Goal: Task Accomplishment & Management: Manage account settings

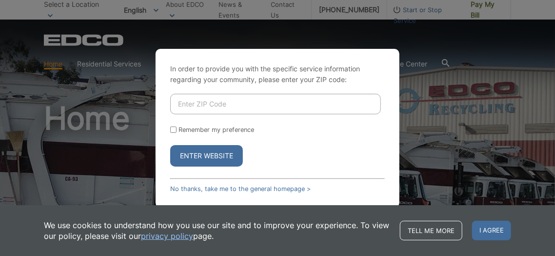
click at [183, 102] on input "Enter ZIP Code" at bounding box center [275, 104] width 211 height 20
type input "92078"
click at [204, 158] on button "Enter Website" at bounding box center [206, 155] width 73 height 21
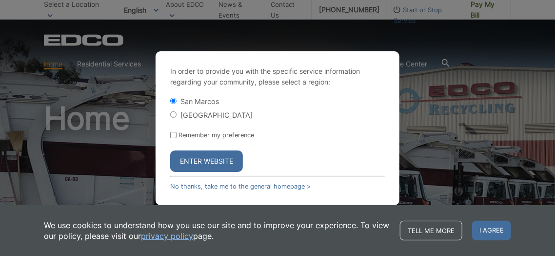
click at [204, 158] on button "Enter Website" at bounding box center [206, 160] width 73 height 21
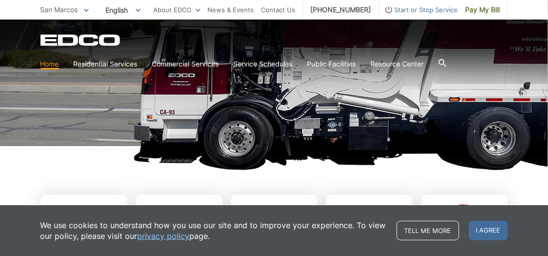
scroll to position [168, 0]
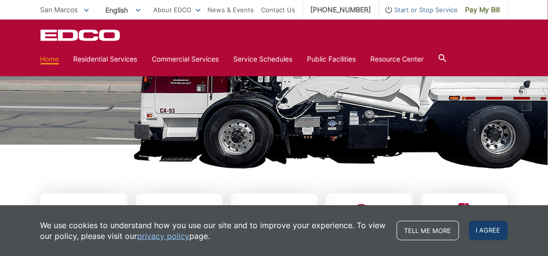
click at [485, 233] on span "I agree" at bounding box center [488, 230] width 39 height 20
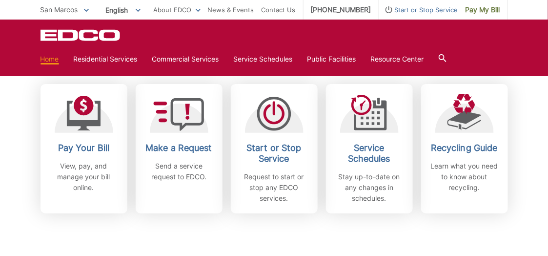
scroll to position [286, 0]
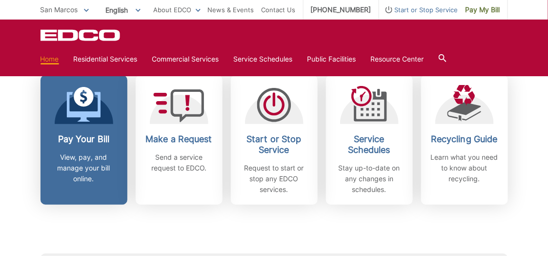
click at [83, 154] on p "View, pay, and manage your bill online." at bounding box center [84, 168] width 72 height 32
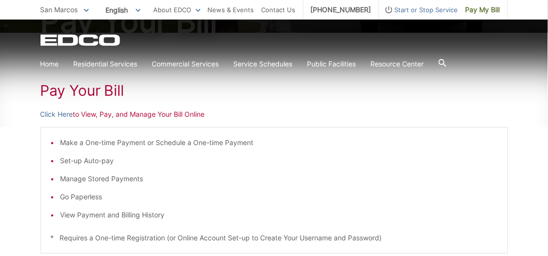
scroll to position [143, 0]
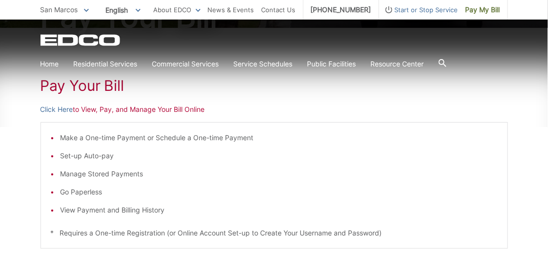
click at [90, 109] on p "Click Here to View, Pay, and Manage Your Bill Online" at bounding box center [273, 109] width 467 height 11
click at [67, 108] on link "Click Here" at bounding box center [56, 109] width 33 height 11
